Goal: Information Seeking & Learning: Learn about a topic

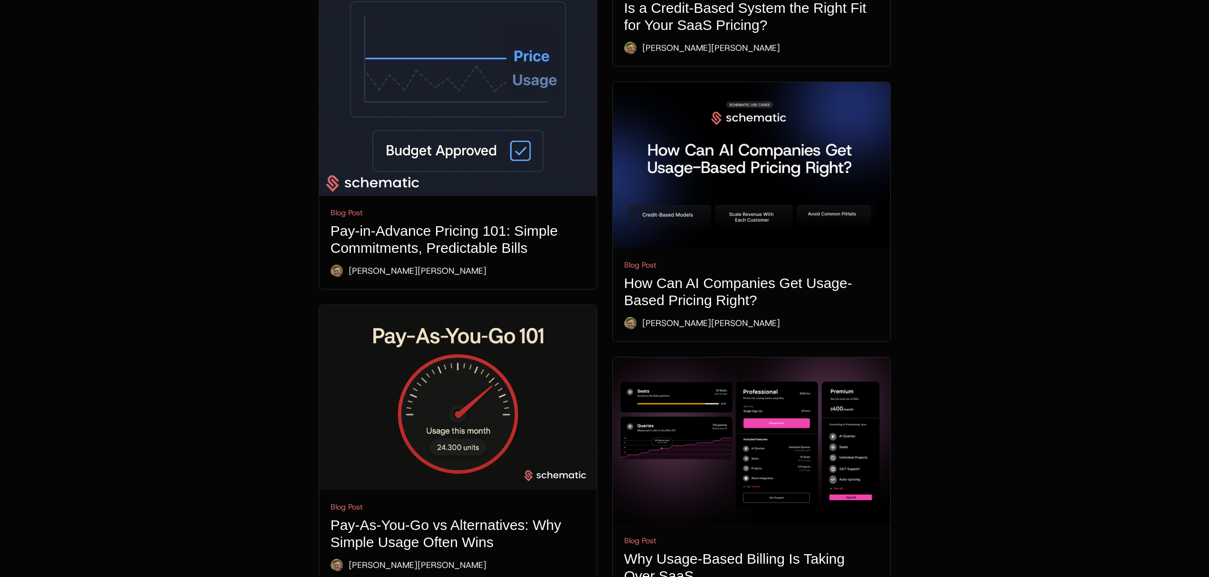
scroll to position [950, 0]
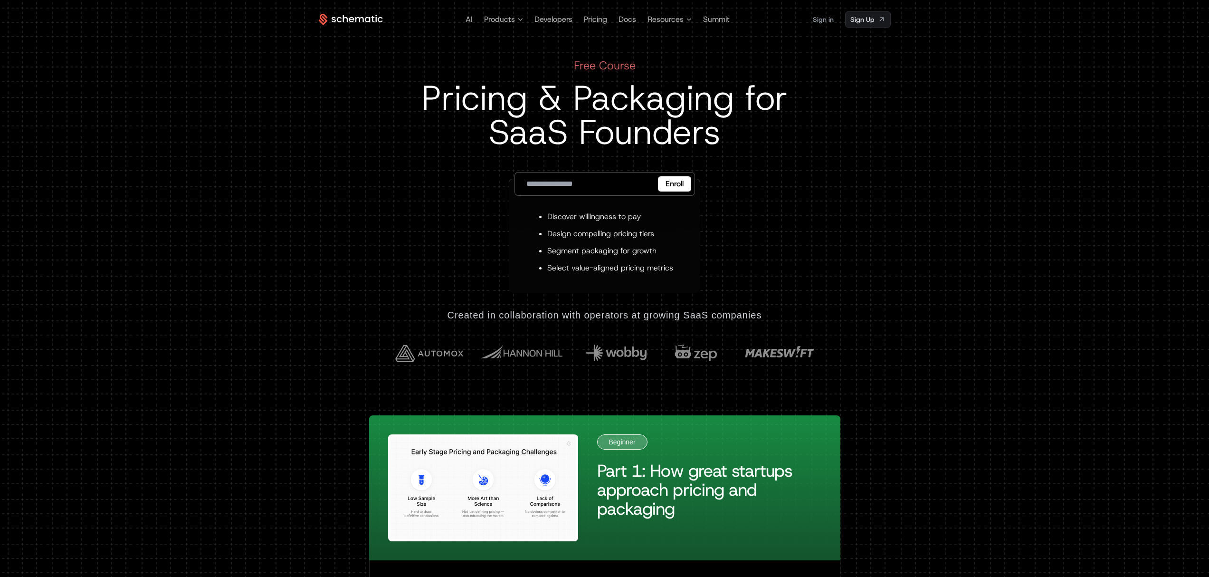
drag, startPoint x: 129, startPoint y: 245, endPoint x: 325, endPoint y: 178, distance: 207.7
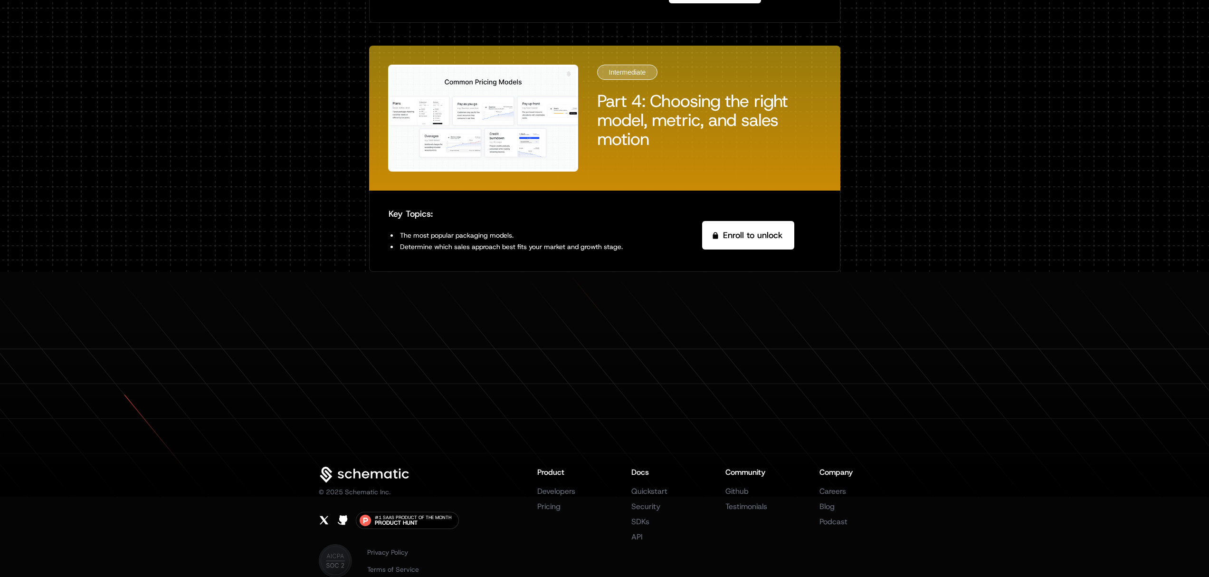
scroll to position [1261, 0]
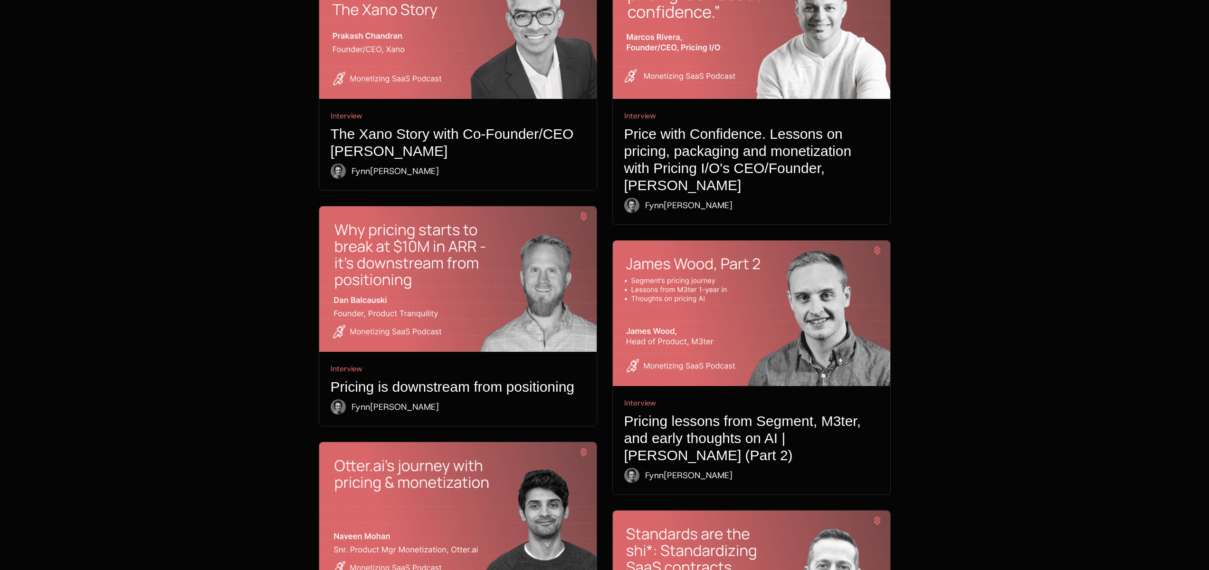
scroll to position [790, 0]
